Goal: Information Seeking & Learning: Learn about a topic

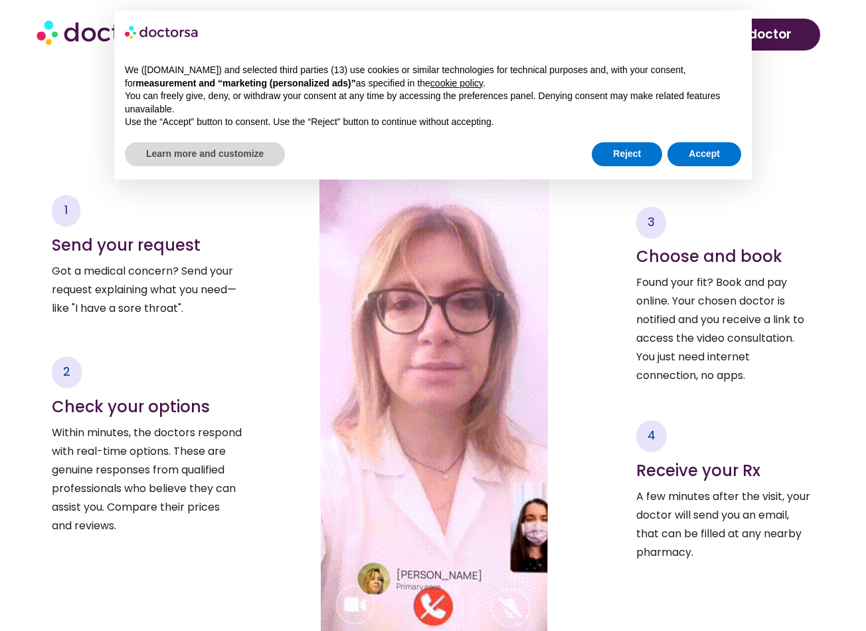
scroll to position [1784, 0]
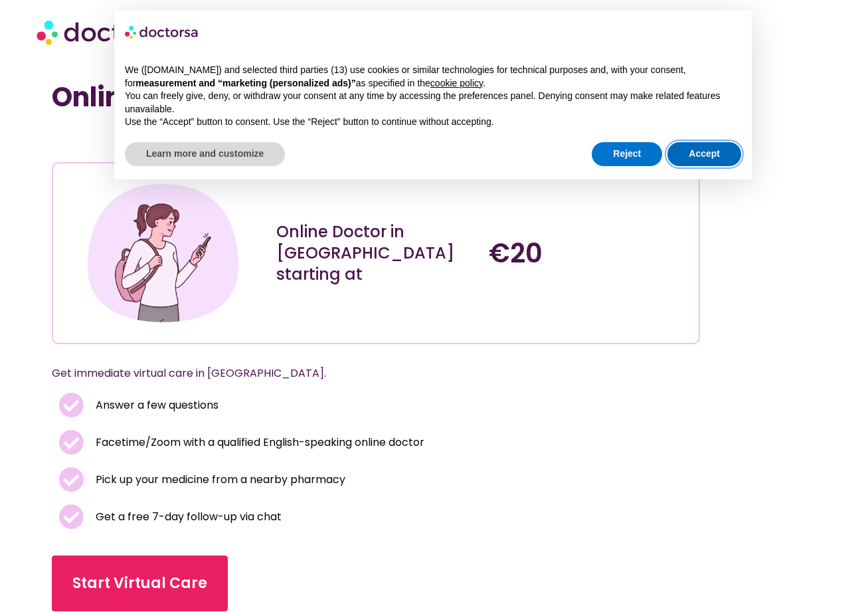
click at [716, 148] on button "Accept" at bounding box center [705, 154] width 74 height 24
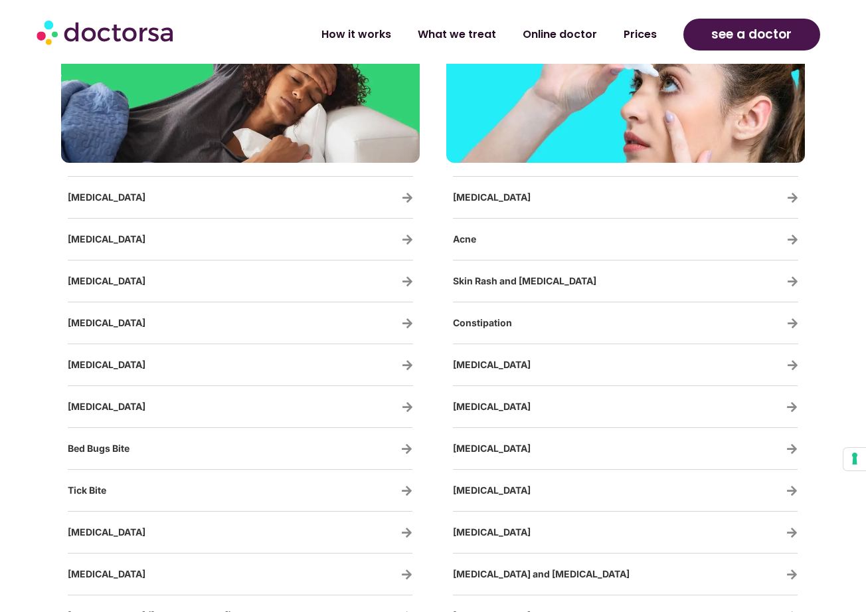
scroll to position [2296, 0]
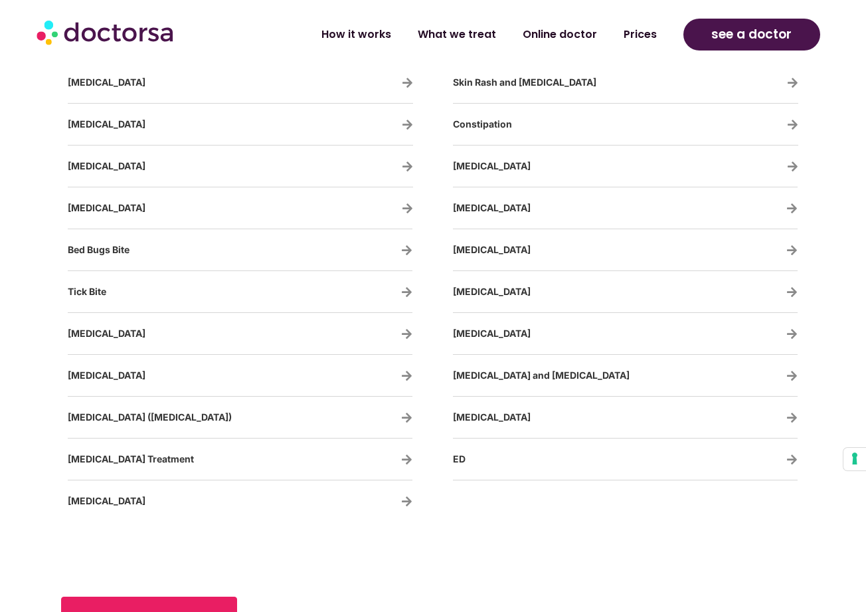
scroll to position [2506, 0]
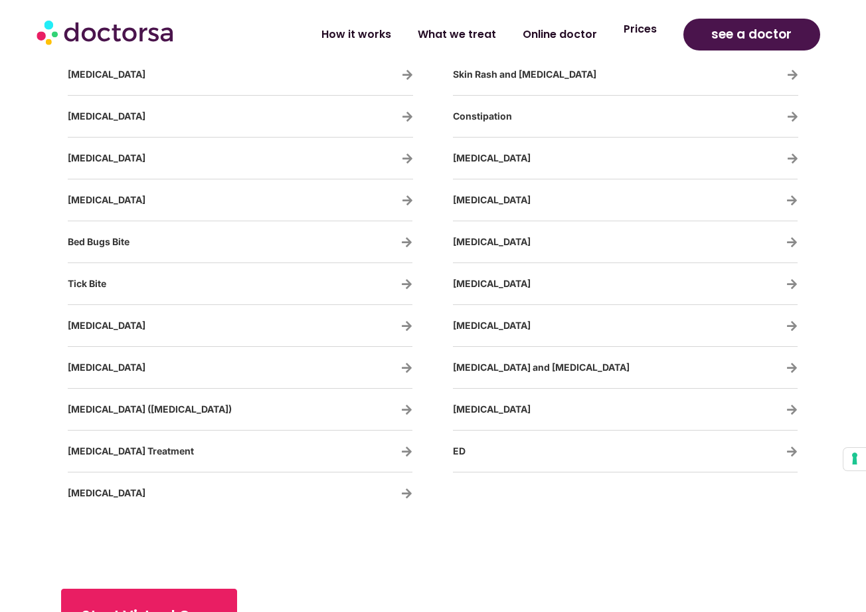
click at [634, 38] on link "Prices" at bounding box center [641, 29] width 60 height 31
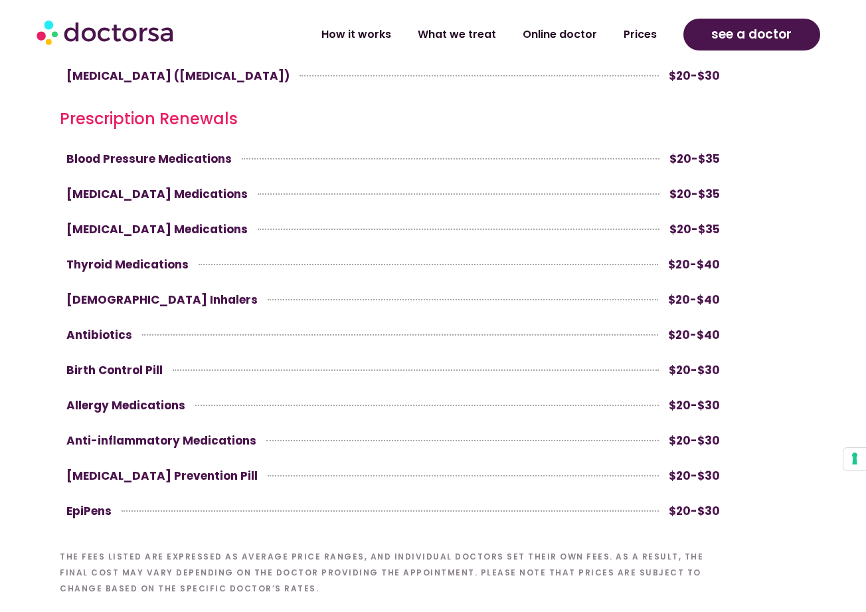
scroll to position [3707, 0]
drag, startPoint x: 730, startPoint y: 266, endPoint x: 664, endPoint y: 268, distance: 65.8
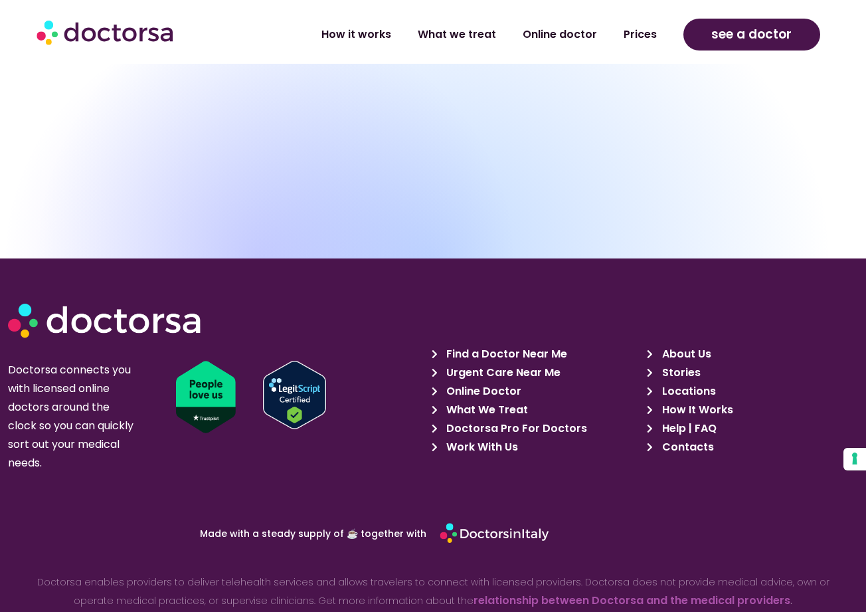
scroll to position [5802, 0]
